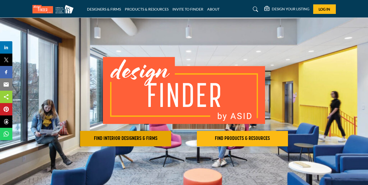
click at [140, 136] on h2 "FIND INTERIOR DESIGNERS & FIRMS" at bounding box center [126, 139] width 88 height 6
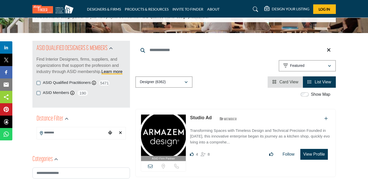
scroll to position [39, 0]
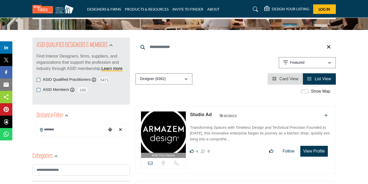
click at [55, 131] on input "Search Location" at bounding box center [72, 129] width 70 height 10
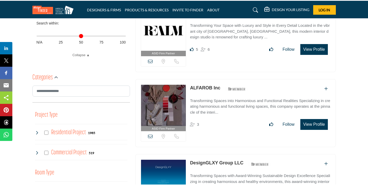
scroll to position [223, 0]
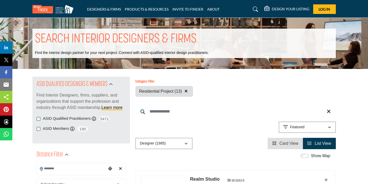
click at [255, 8] on icon at bounding box center [255, 9] width 5 height 5
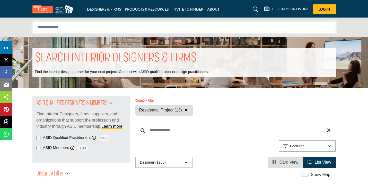
click at [191, 24] on input "Search Solutions" at bounding box center [184, 27] width 304 height 12
type input "**********"
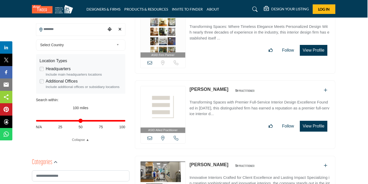
scroll to position [139, 1]
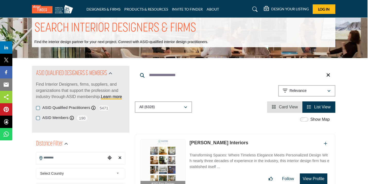
scroll to position [12, 1]
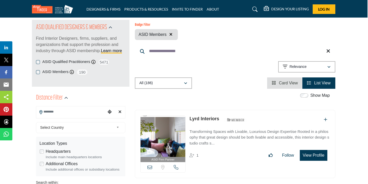
scroll to position [0, 1]
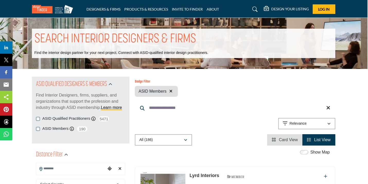
click at [185, 106] on input "**********" at bounding box center [235, 108] width 201 height 12
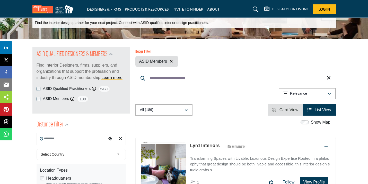
scroll to position [54, 0]
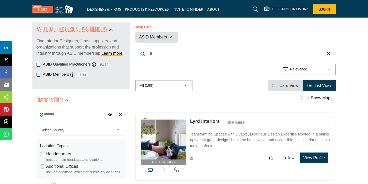
type input "*"
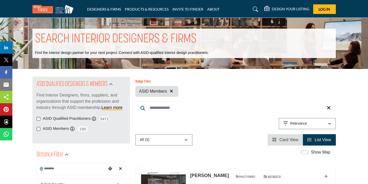
type input "**********"
click at [120, 107] on link "Learn more" at bounding box center [112, 107] width 21 height 4
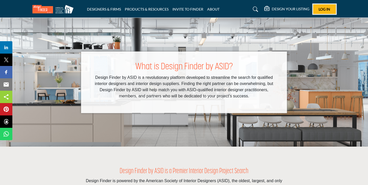
click at [320, 8] on span "Log In" at bounding box center [325, 9] width 12 height 4
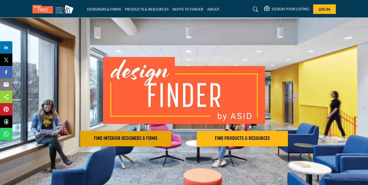
click at [126, 136] on h2 "FIND INTERIOR DESIGNERS & FIRMS" at bounding box center [126, 139] width 88 height 6
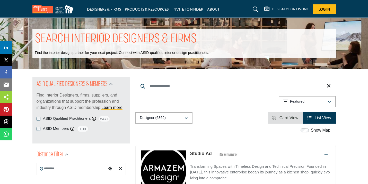
click at [181, 84] on input "Search Keyword" at bounding box center [236, 86] width 201 height 12
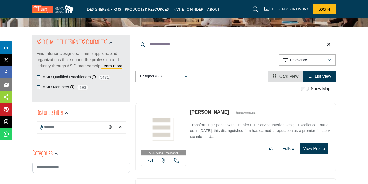
scroll to position [42, 0]
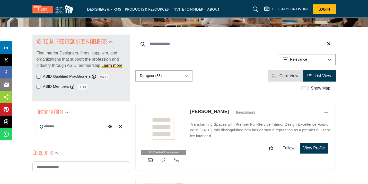
type input "**********"
click at [192, 114] on link "[PERSON_NAME]" at bounding box center [209, 111] width 39 height 5
click at [196, 111] on link "[PERSON_NAME]" at bounding box center [209, 111] width 39 height 5
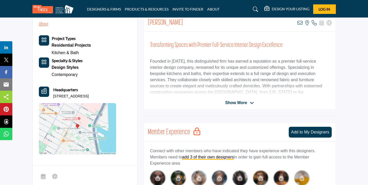
scroll to position [131, 0]
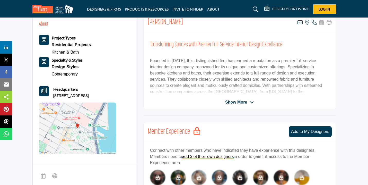
click at [226, 102] on span "Show More" at bounding box center [236, 102] width 22 height 6
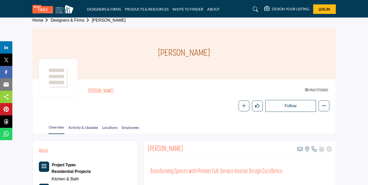
scroll to position [0, 0]
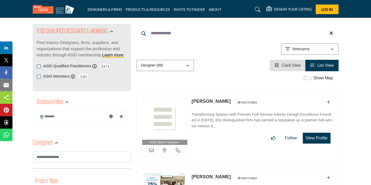
scroll to position [54, 0]
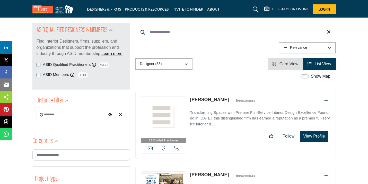
click at [311, 136] on button "View Profile" at bounding box center [314, 136] width 27 height 11
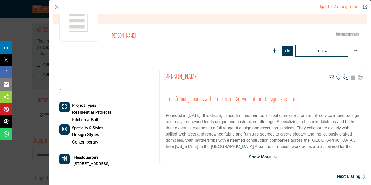
scroll to position [56, 0]
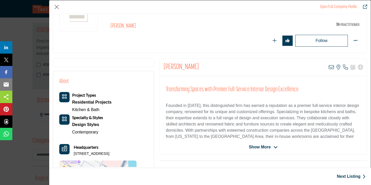
click at [263, 146] on span "Show More" at bounding box center [260, 147] width 22 height 6
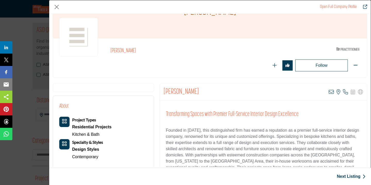
scroll to position [30, 0]
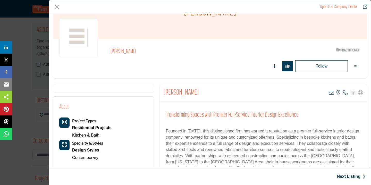
click at [86, 148] on div "Design Styles" at bounding box center [87, 150] width 31 height 8
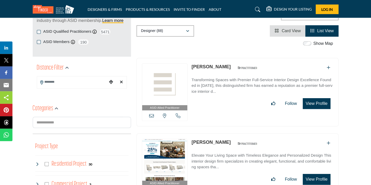
scroll to position [95, 0]
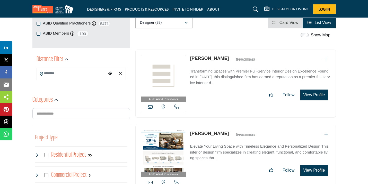
click at [312, 96] on button "View Profile" at bounding box center [314, 94] width 27 height 11
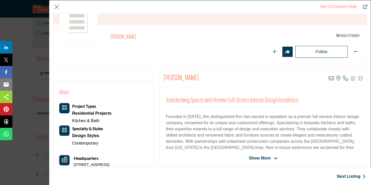
scroll to position [52, 0]
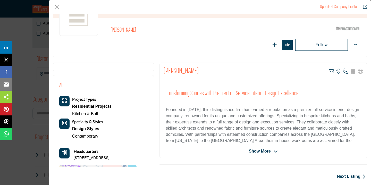
click at [63, 103] on icon "Category Icon" at bounding box center [64, 100] width 5 height 5
click at [78, 106] on div "Residential Projects" at bounding box center [91, 107] width 39 height 8
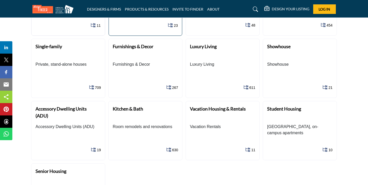
scroll to position [119, 0]
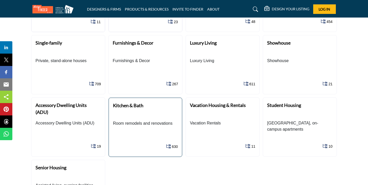
click at [128, 115] on div "Kitchen & Bath" at bounding box center [143, 109] width 60 height 14
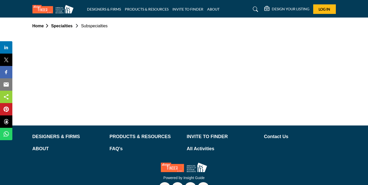
scroll to position [16, 0]
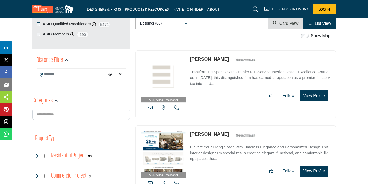
click at [211, 59] on link "Julie Holzman" at bounding box center [209, 58] width 39 height 5
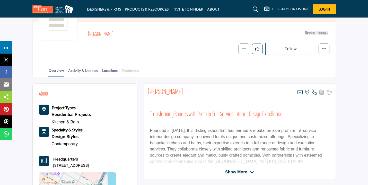
scroll to position [65, 0]
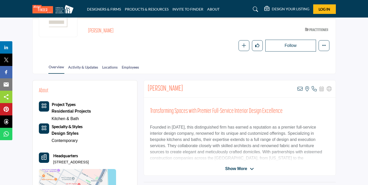
click at [62, 119] on link "Kitchen & Bath" at bounding box center [65, 118] width 27 height 4
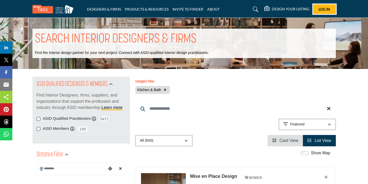
click at [326, 12] on button "Log In" at bounding box center [325, 9] width 23 height 10
